Goal: Information Seeking & Learning: Learn about a topic

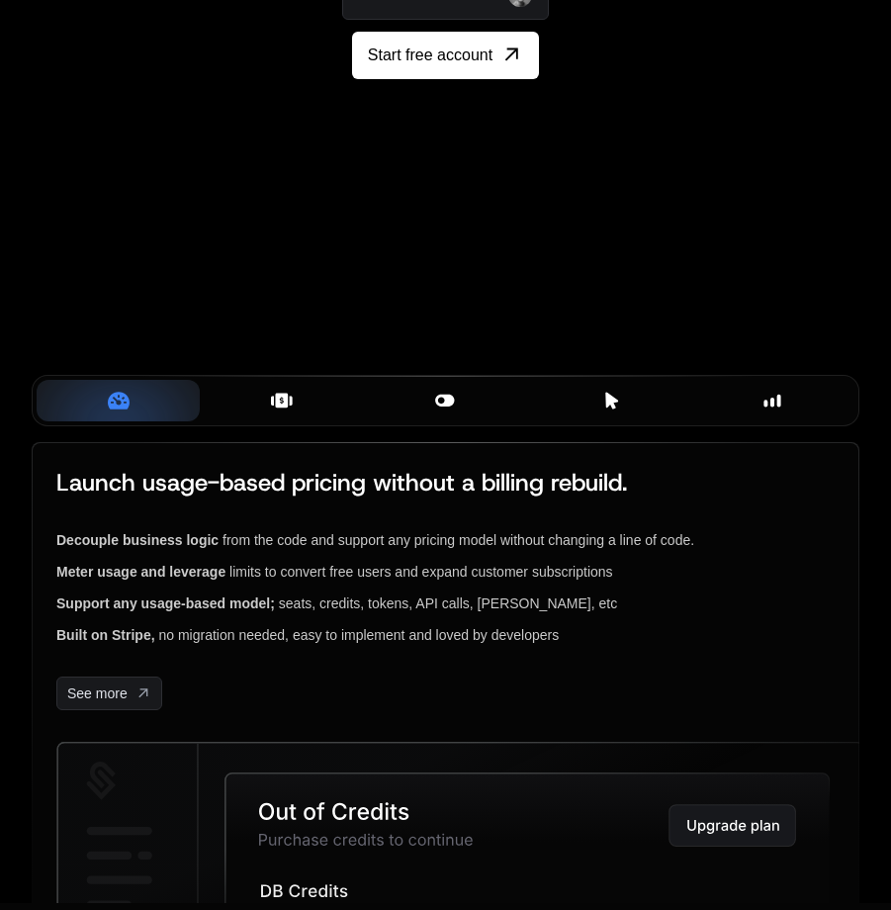
scroll to position [494, 0]
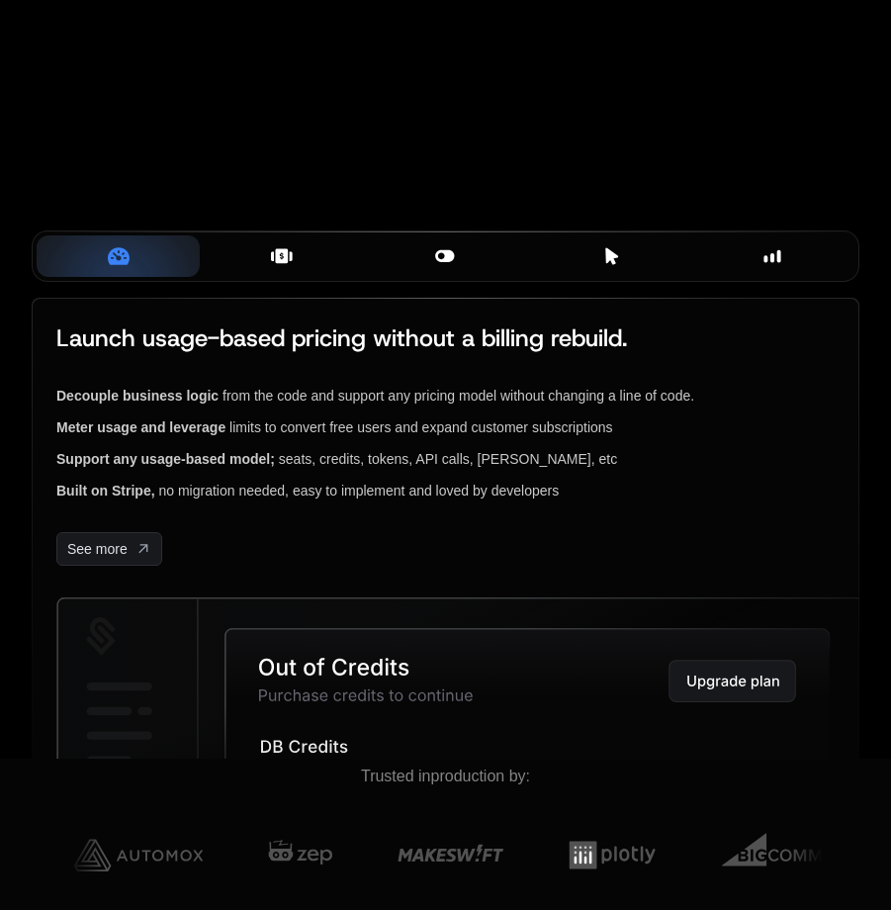
click at [281, 251] on icon at bounding box center [282, 256] width 13 height 15
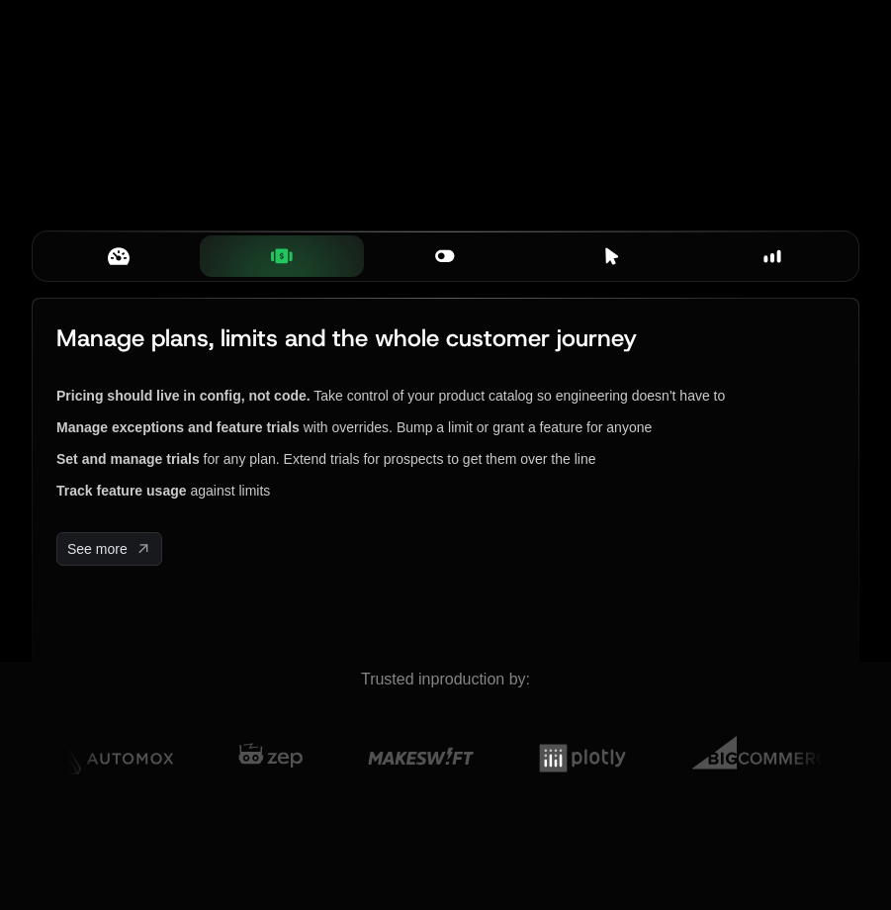
click at [446, 247] on icon at bounding box center [445, 256] width 22 height 22
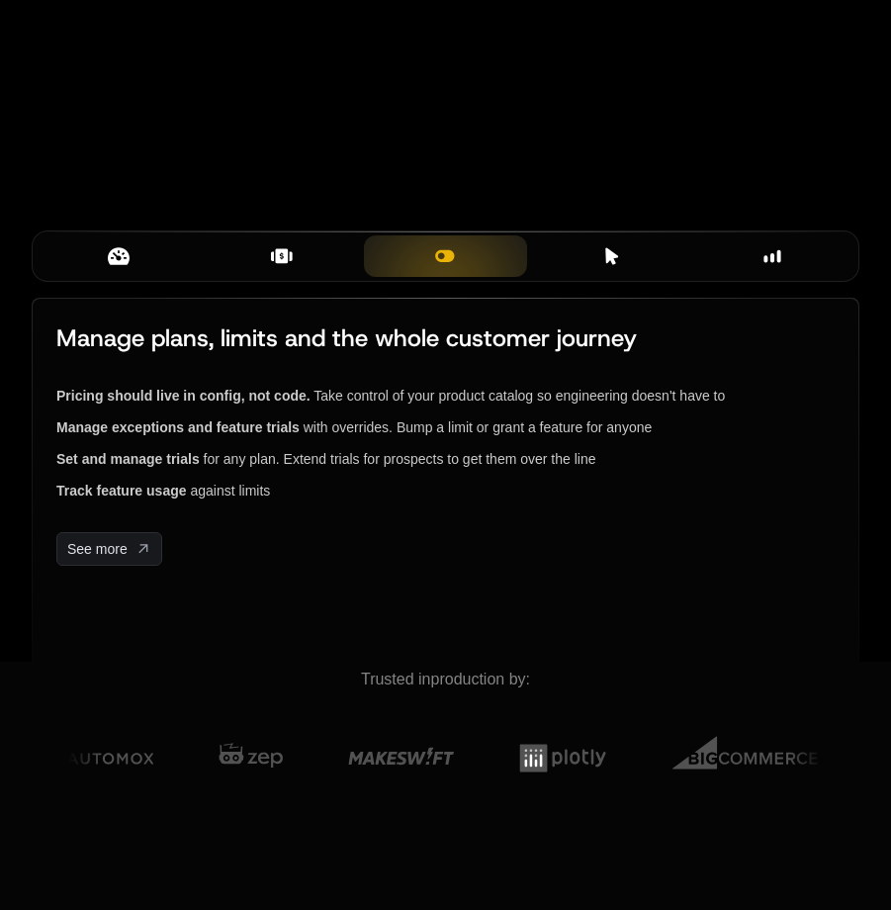
click at [622, 263] on div "Billing Components" at bounding box center [609, 256] width 132 height 22
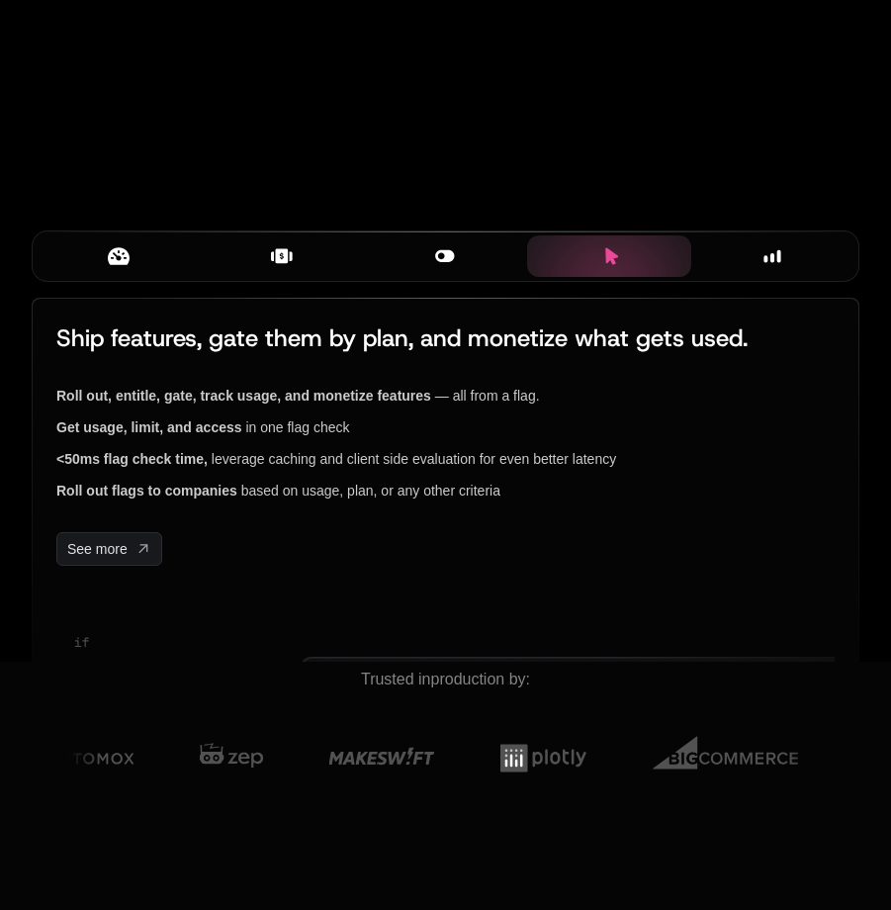
click at [796, 257] on div "Insights" at bounding box center [773, 256] width 132 height 22
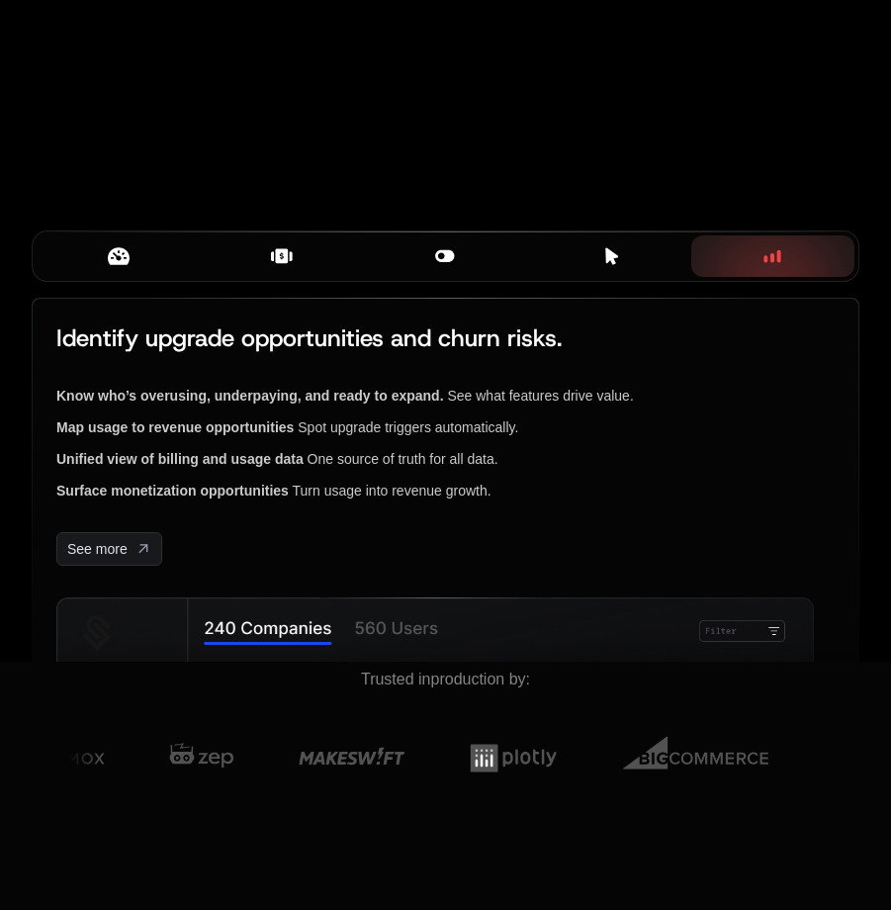
click at [126, 238] on button "Metering & Pricing" at bounding box center [118, 256] width 163 height 42
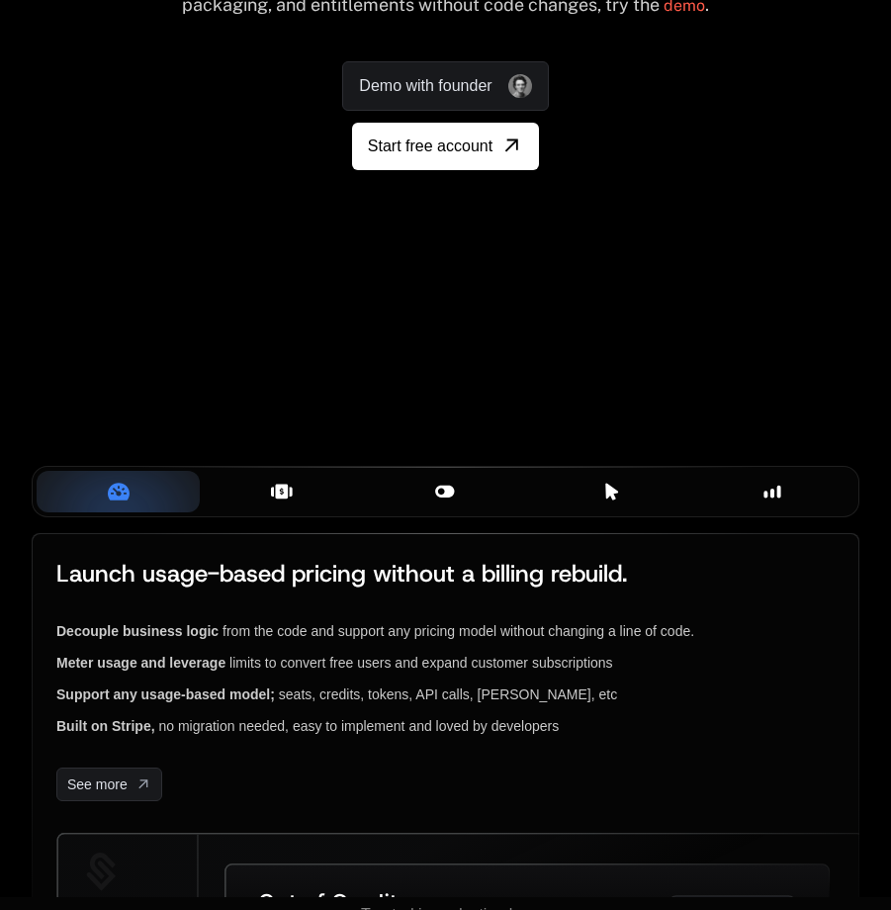
scroll to position [593, 0]
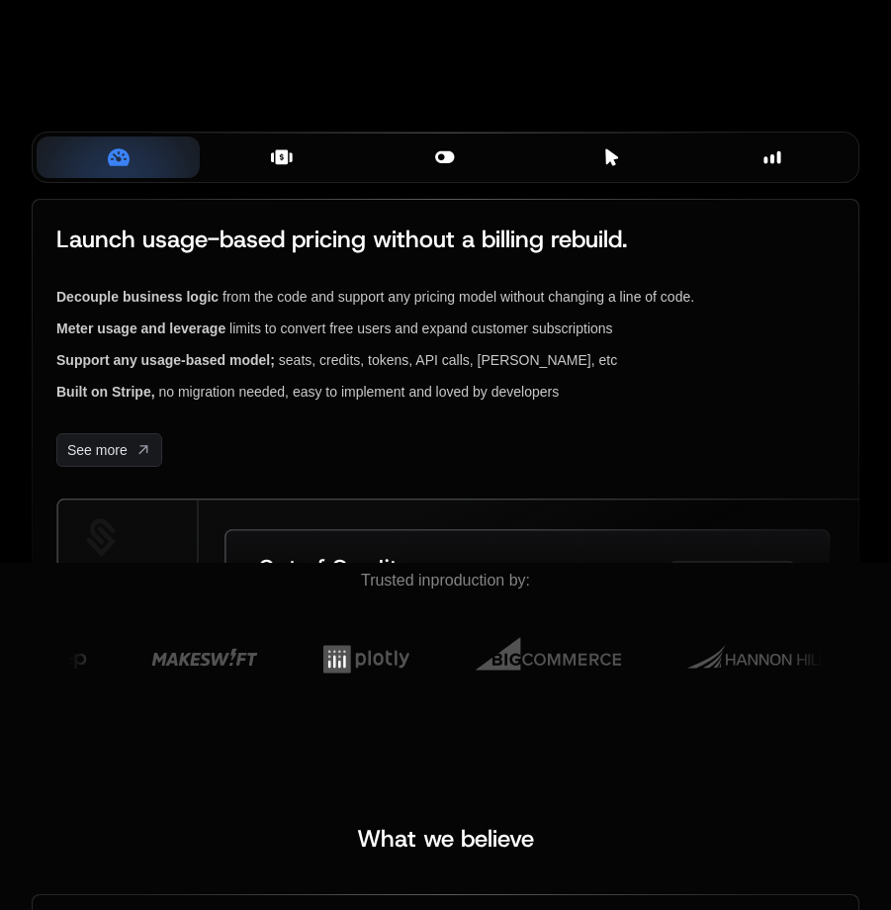
scroll to position [593, 0]
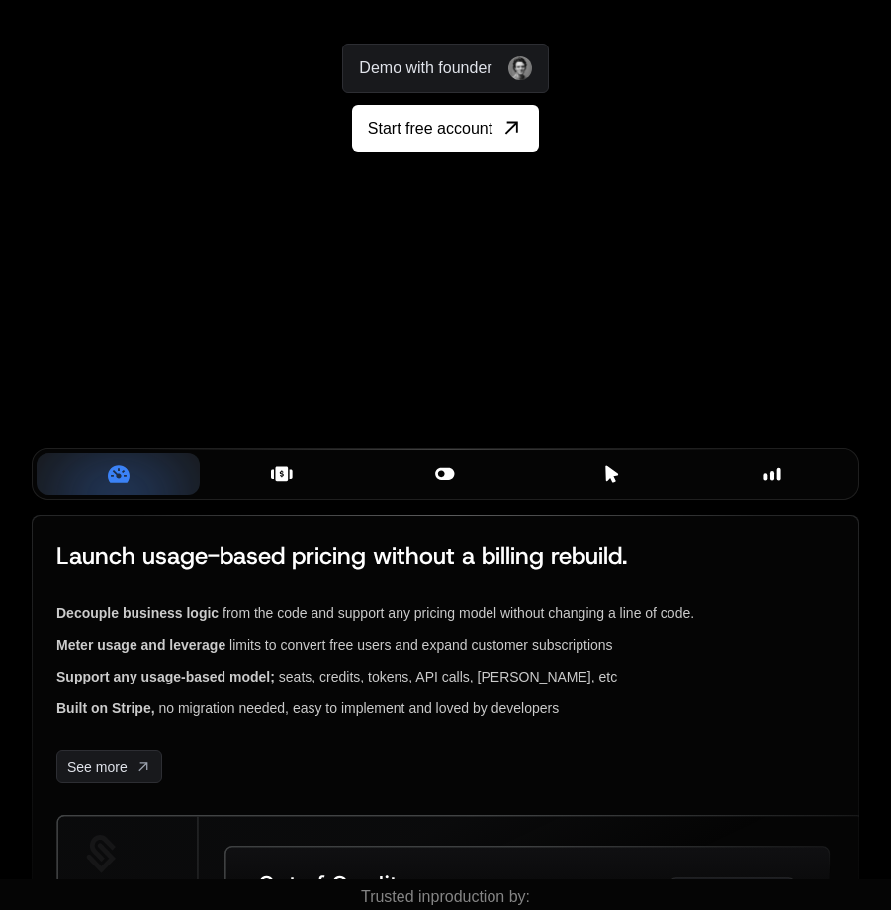
scroll to position [0, 0]
